Goal: Register for event/course

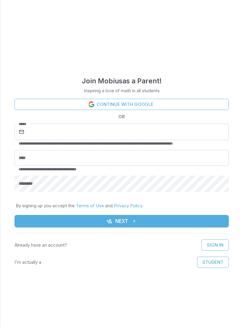
click at [222, 264] on button "Student" at bounding box center [213, 262] width 32 height 11
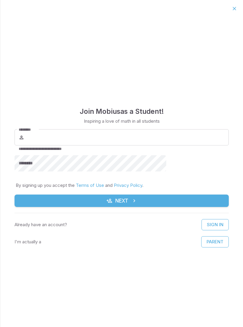
click at [180, 196] on button "Next" at bounding box center [121, 201] width 214 height 12
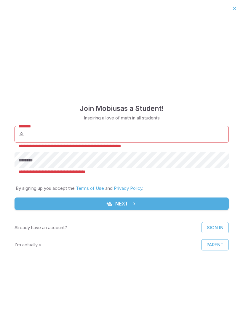
click at [186, 202] on button "Next" at bounding box center [121, 204] width 214 height 12
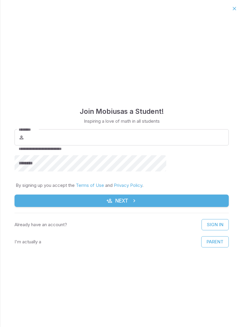
click at [236, 4] on button "button" at bounding box center [234, 9] width 10 height 10
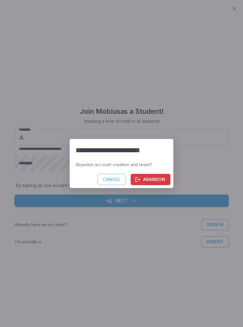
click at [156, 182] on button "Abandon" at bounding box center [150, 179] width 40 height 11
